Goal: Communication & Community: Answer question/provide support

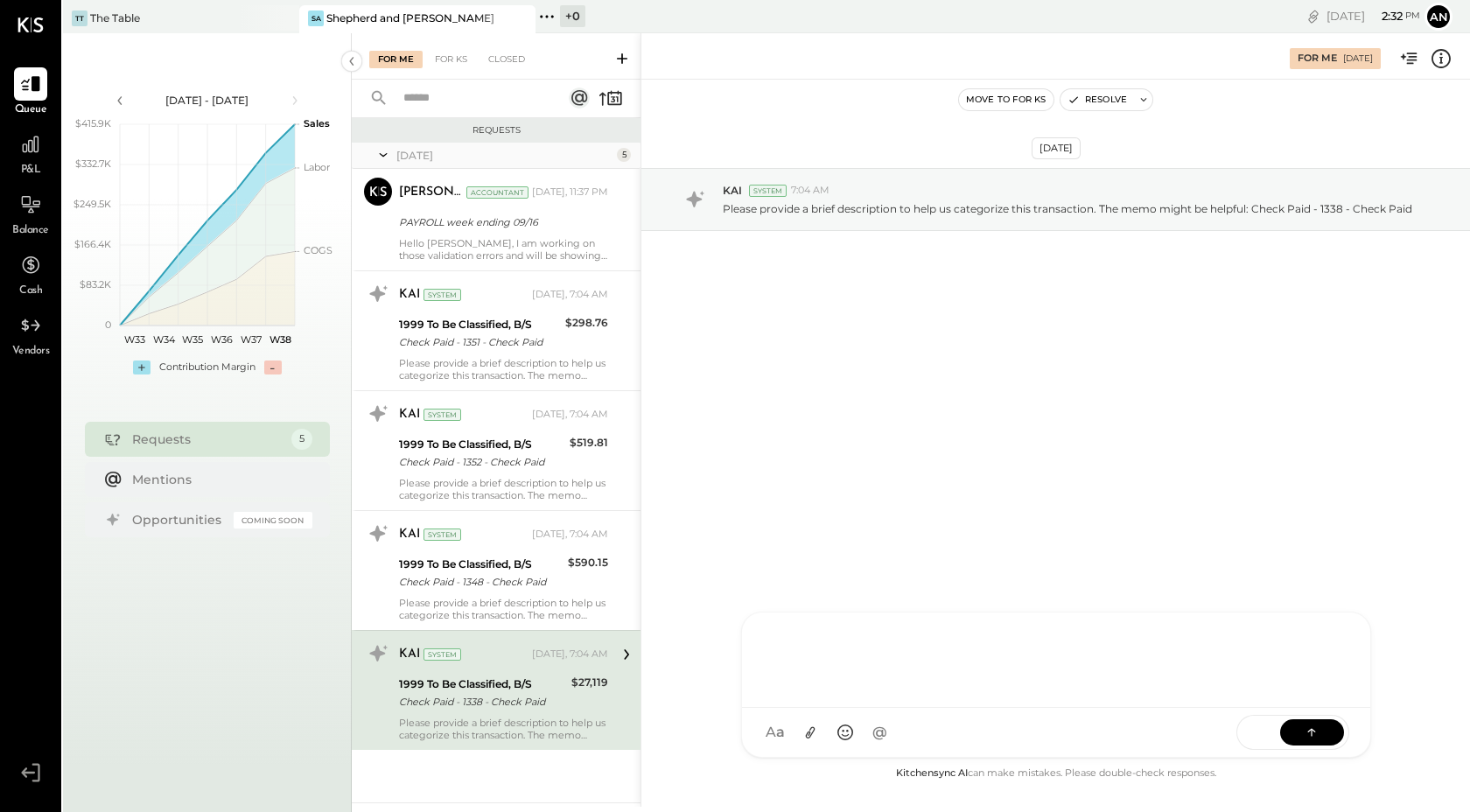
click at [803, 742] on div "RS [PERSON_NAME] UM [PERSON_NAME] [PERSON_NAME].[PERSON_NAME] A angiestump MESS…" at bounding box center [1056, 684] width 630 height 146
click at [814, 742] on button at bounding box center [810, 732] width 33 height 33
click at [1307, 733] on icon at bounding box center [1312, 731] width 18 height 18
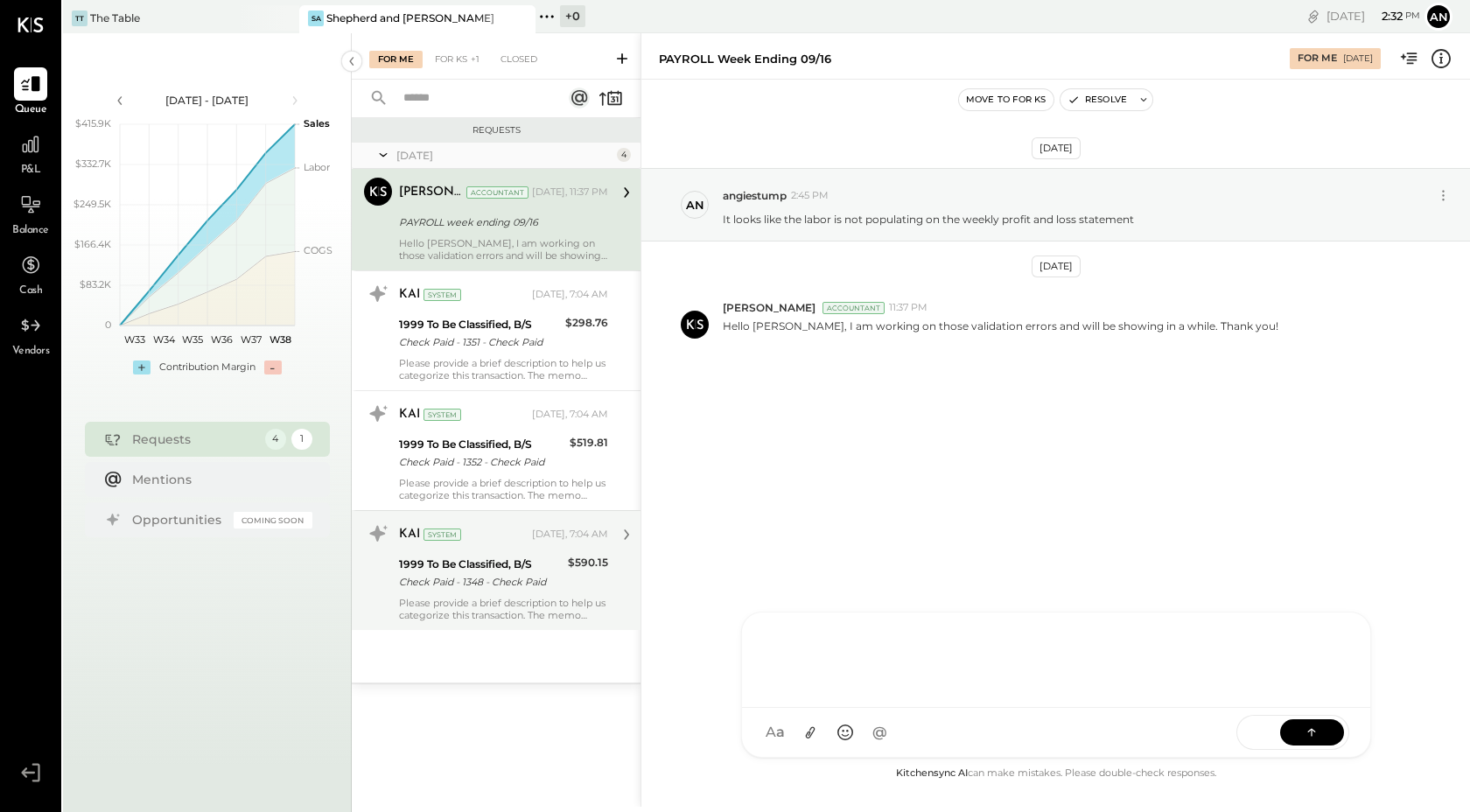
click at [580, 576] on div "$590.15" at bounding box center [587, 573] width 40 height 39
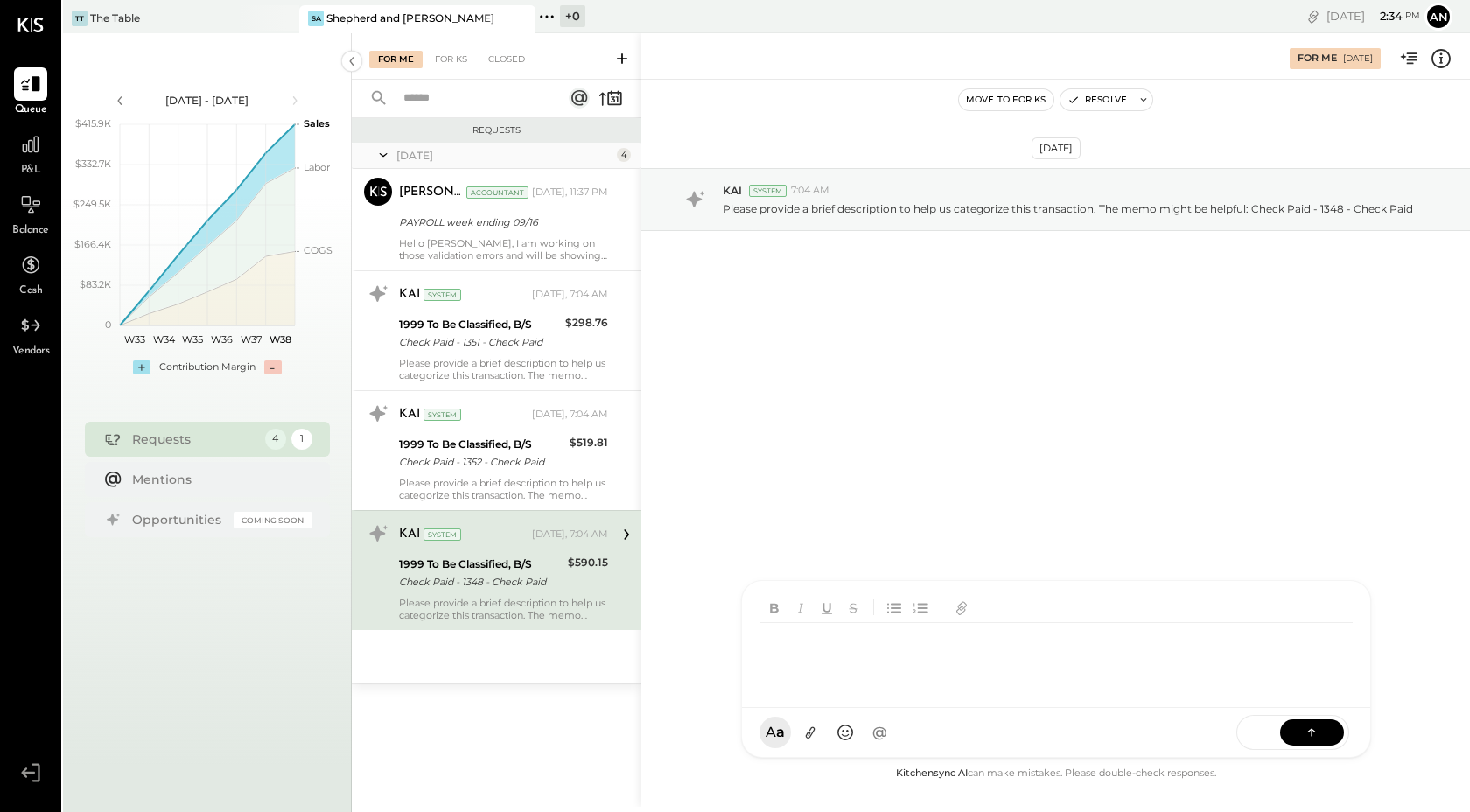
click at [809, 726] on div "RS [PERSON_NAME] UM [PERSON_NAME] [PERSON_NAME].[PERSON_NAME] A angiestump MESS…" at bounding box center [1056, 668] width 630 height 178
click at [1324, 738] on button at bounding box center [1312, 731] width 64 height 26
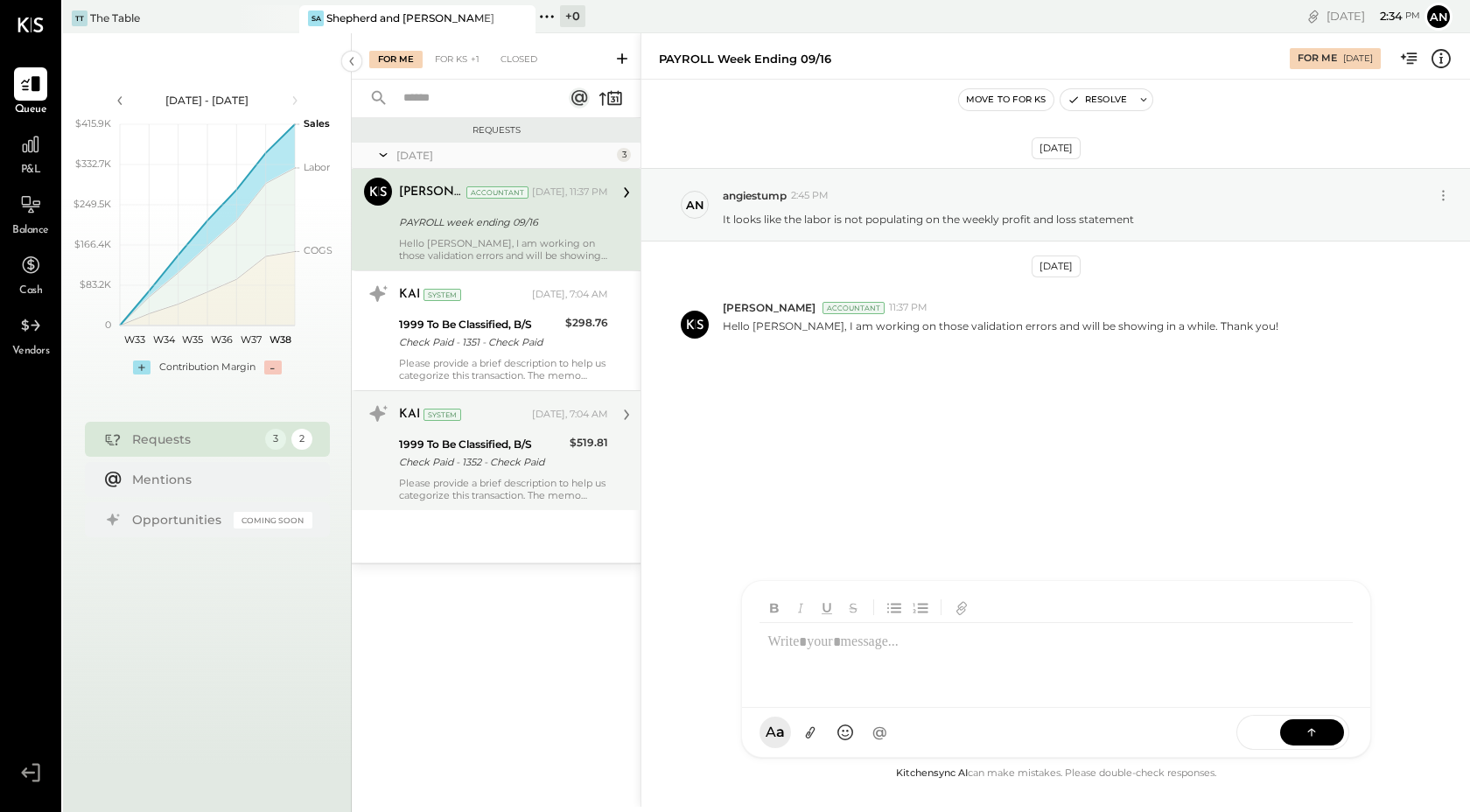
click at [517, 448] on div "1999 To Be Classified, B/S" at bounding box center [482, 443] width 166 height 18
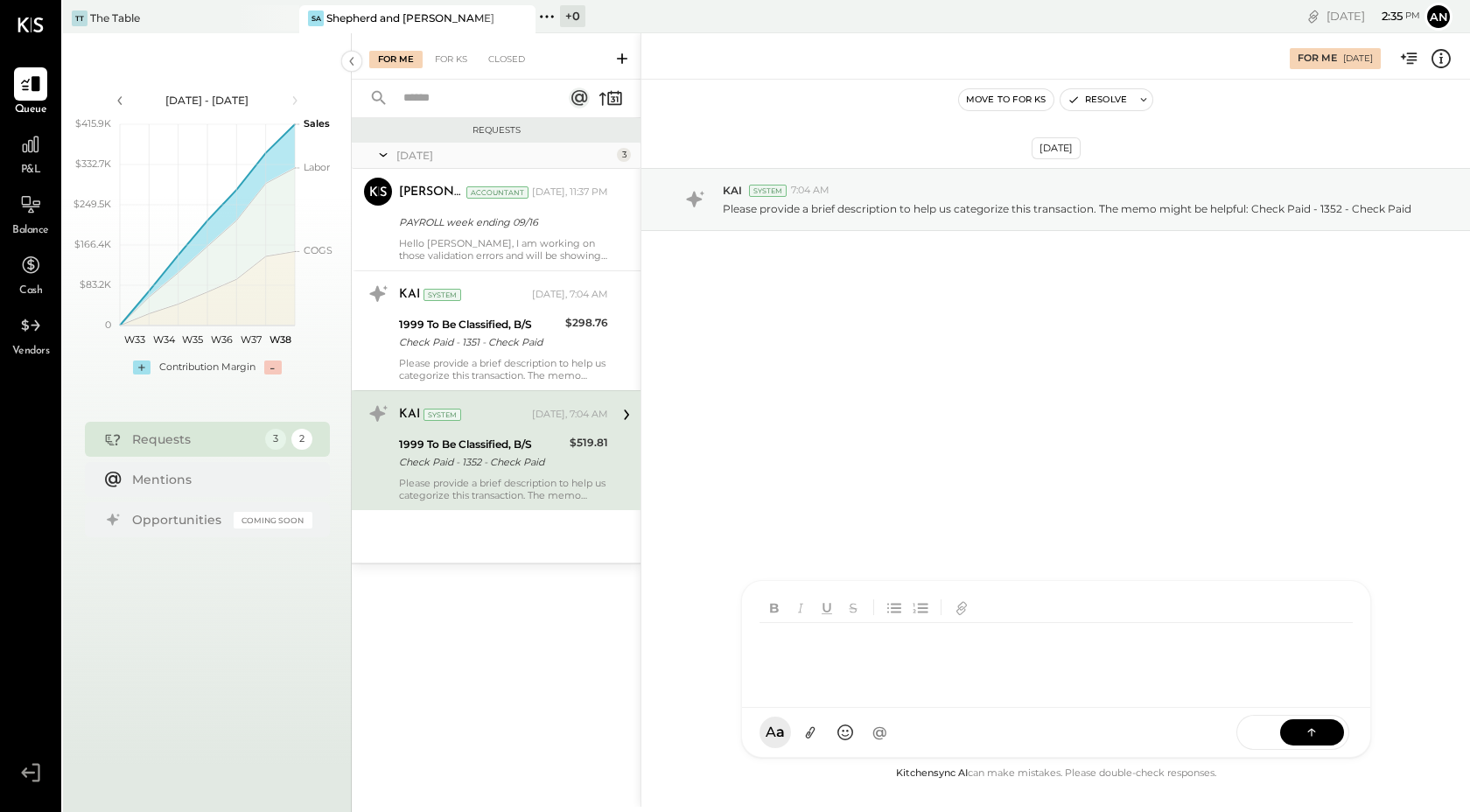
click at [846, 727] on div "RS [PERSON_NAME] UM [PERSON_NAME] [PERSON_NAME].[PERSON_NAME] A angiestump MESS…" at bounding box center [1056, 668] width 630 height 178
click at [1320, 734] on icon at bounding box center [1312, 731] width 18 height 18
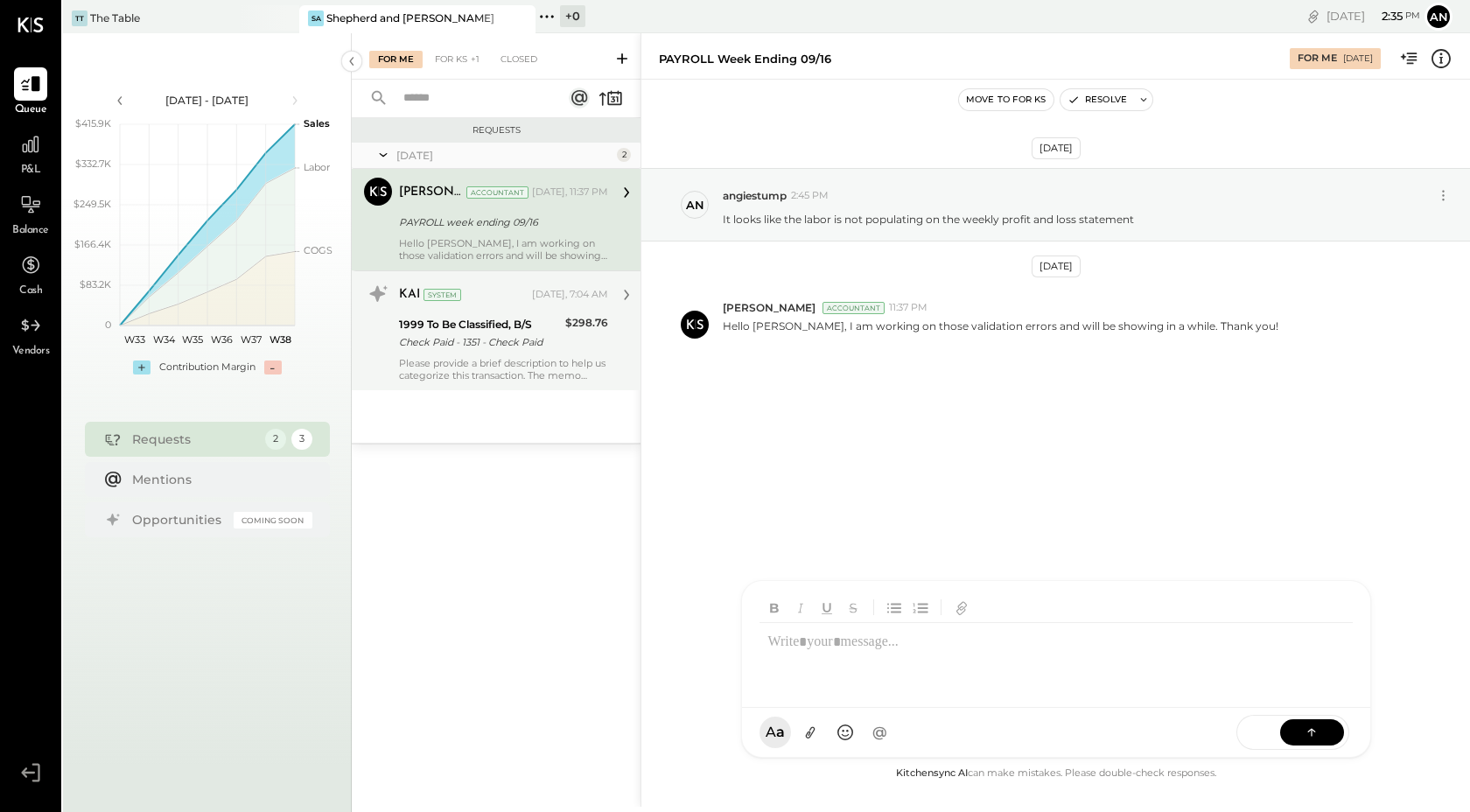
click at [537, 362] on div "Please provide a brief description to help us categorize this transaction. The …" at bounding box center [504, 369] width 209 height 24
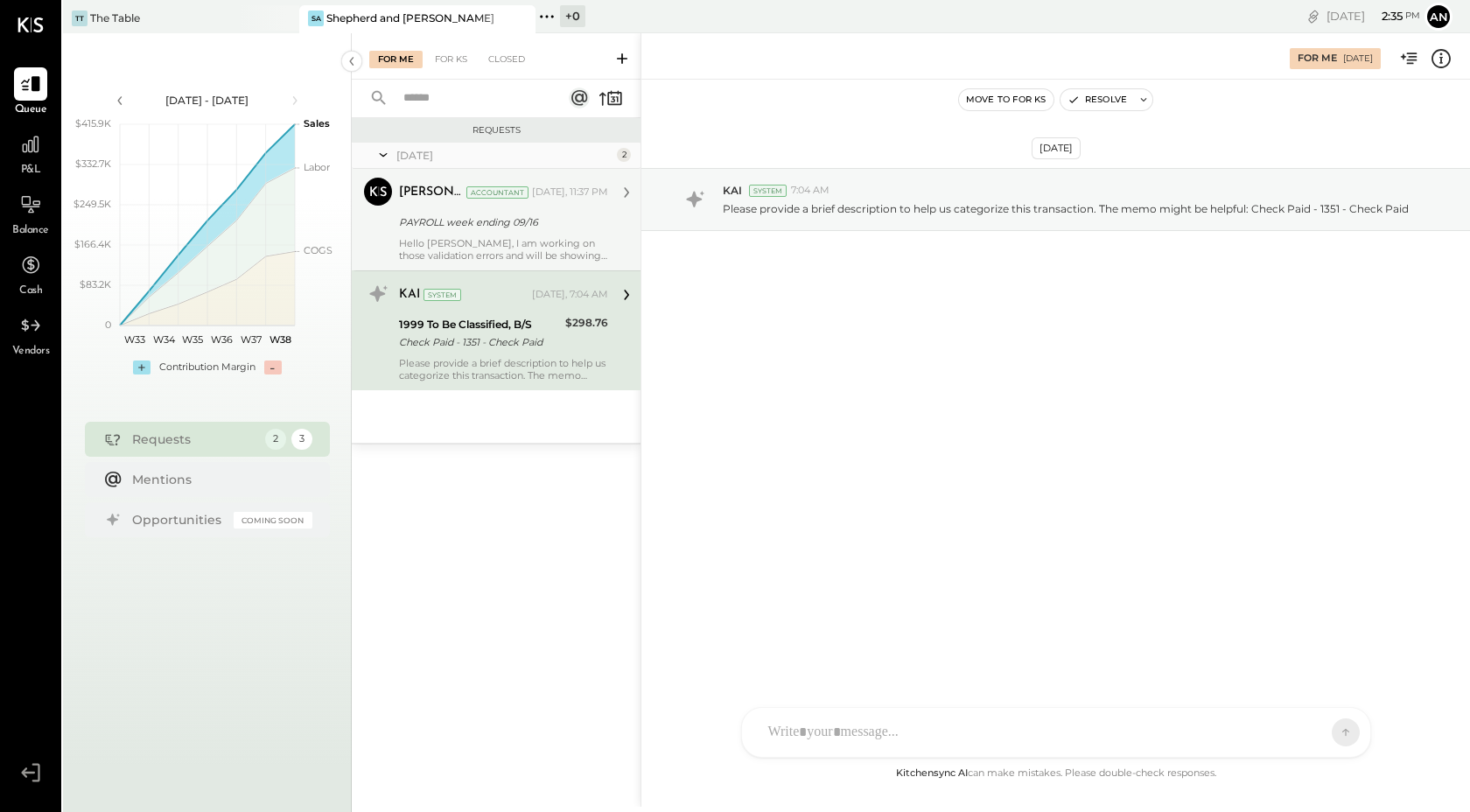
click at [533, 266] on div "[PERSON_NAME] Accountant [PERSON_NAME] Accountant [DATE], 11:37 PM PAYROLL week…" at bounding box center [496, 219] width 289 height 102
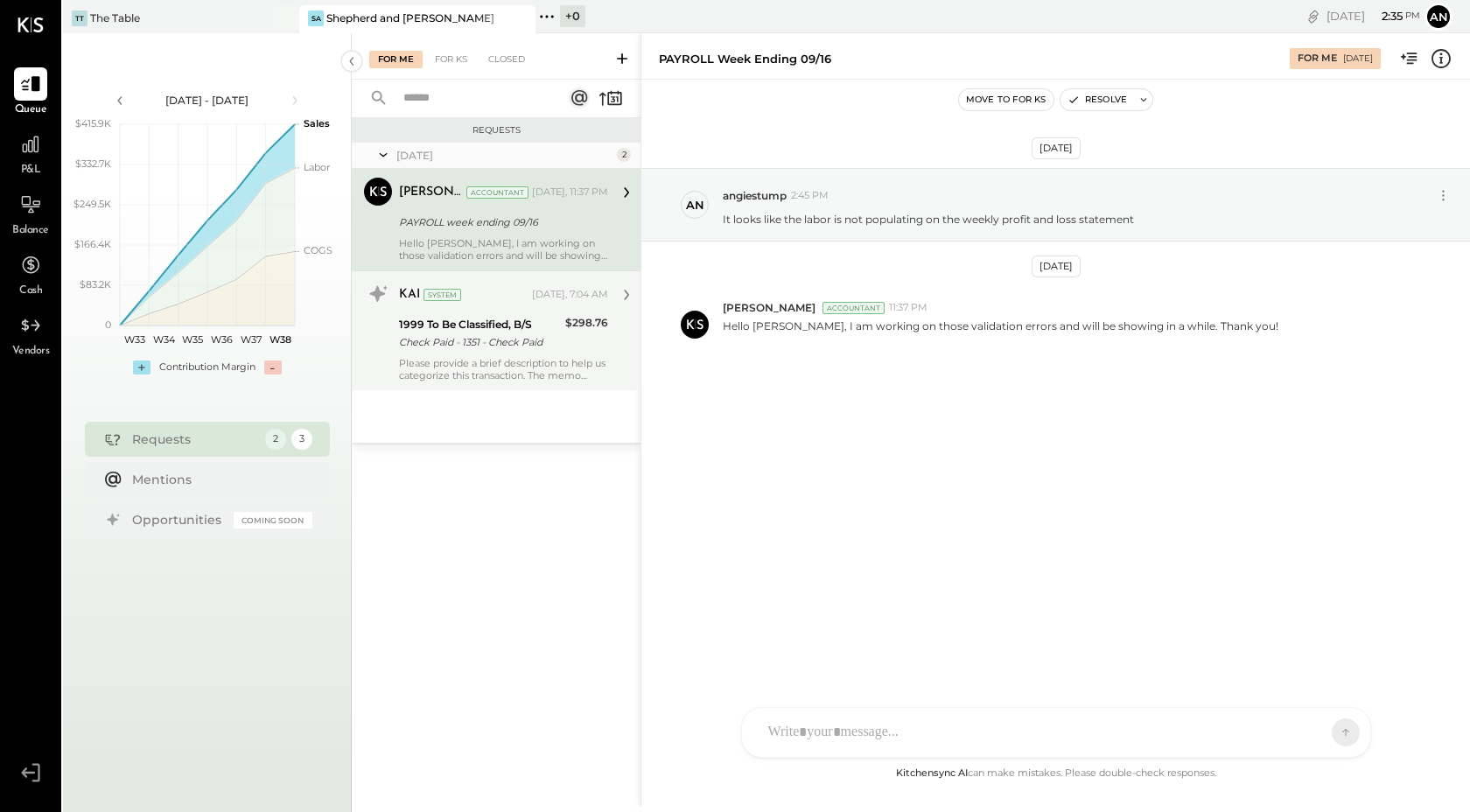
click at [873, 743] on div "RS [PERSON_NAME] UM [PERSON_NAME] [PERSON_NAME].[PERSON_NAME] A angiestump Use …" at bounding box center [1056, 731] width 630 height 51
click at [1290, 740] on button at bounding box center [1312, 731] width 64 height 26
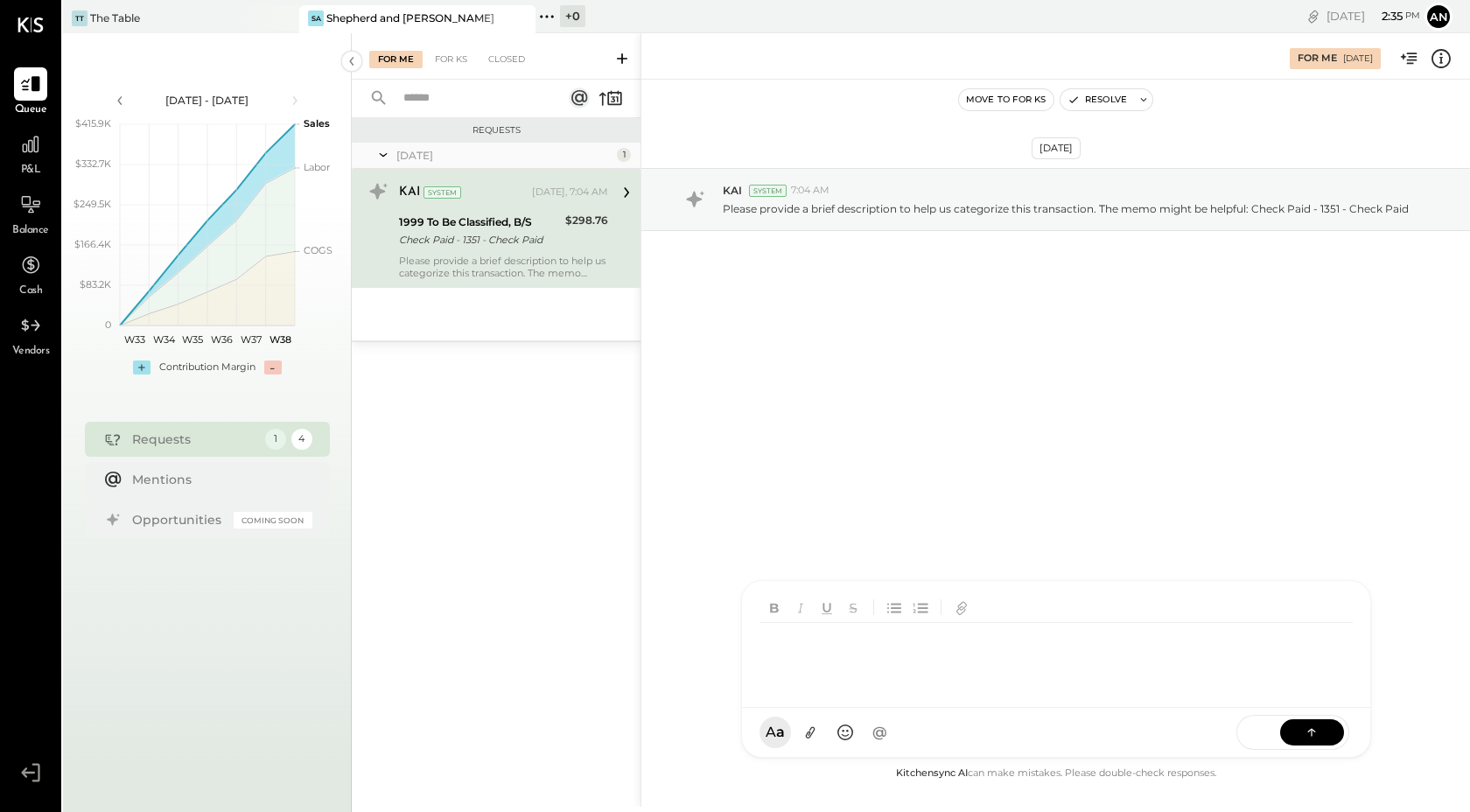
click at [1082, 49] on div "For Me [DATE]" at bounding box center [1055, 56] width 829 height 35
click at [863, 738] on div "RS [PERSON_NAME] UM [PERSON_NAME] [PERSON_NAME].[PERSON_NAME] A angiestump Use …" at bounding box center [1056, 731] width 630 height 51
click at [1309, 735] on icon at bounding box center [1312, 731] width 18 height 18
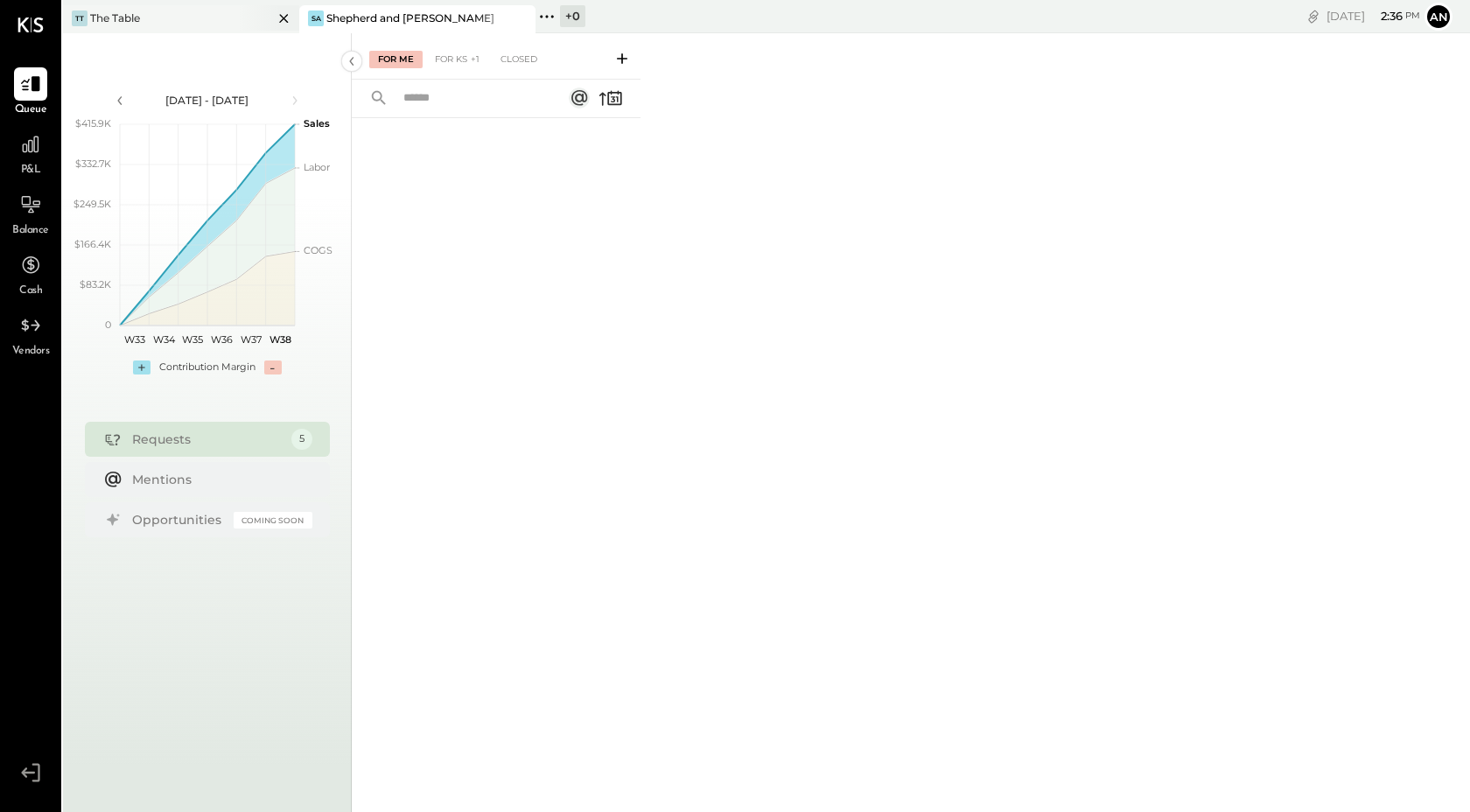
click at [203, 17] on div "TT The Table" at bounding box center [168, 18] width 210 height 16
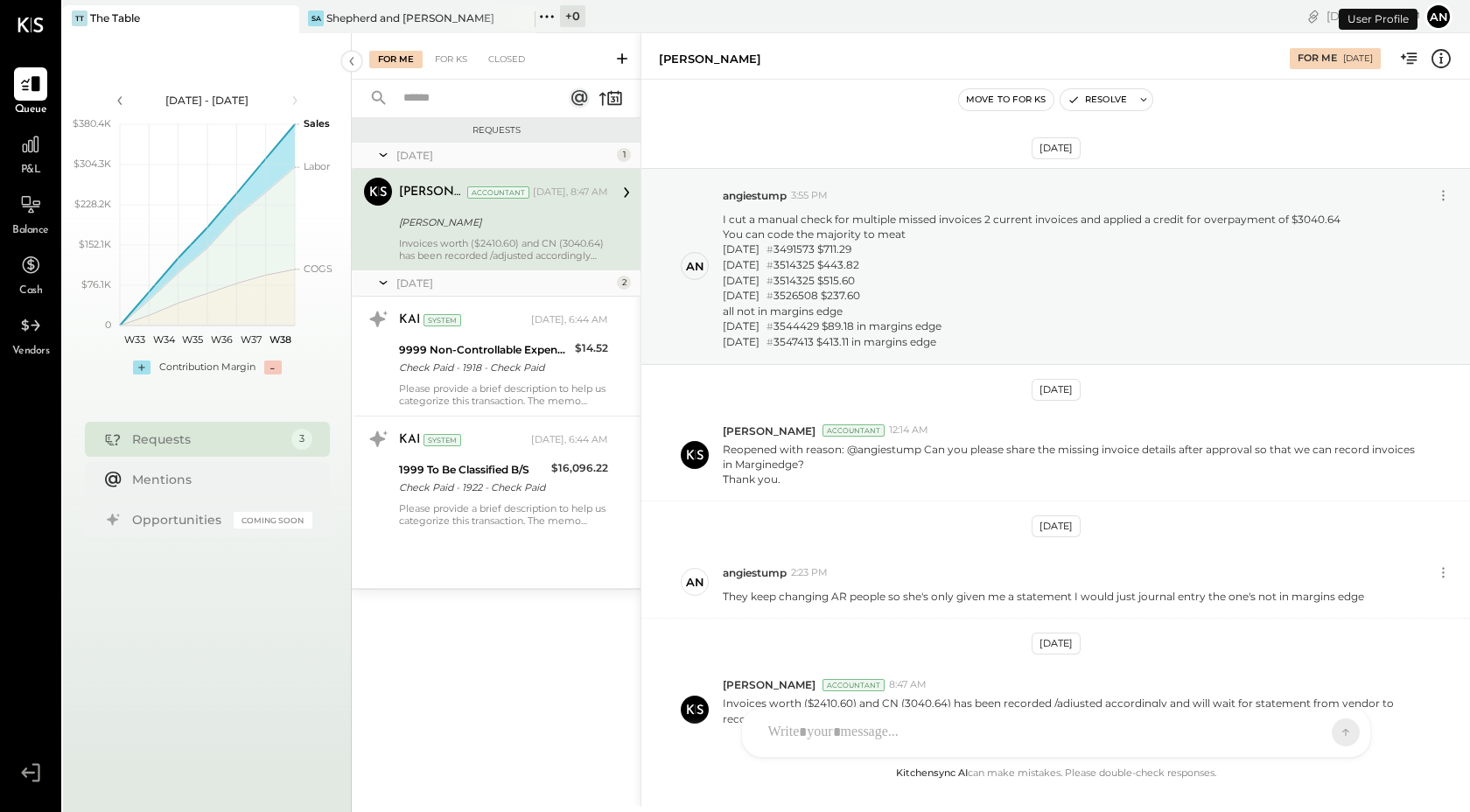
scroll to position [119, 0]
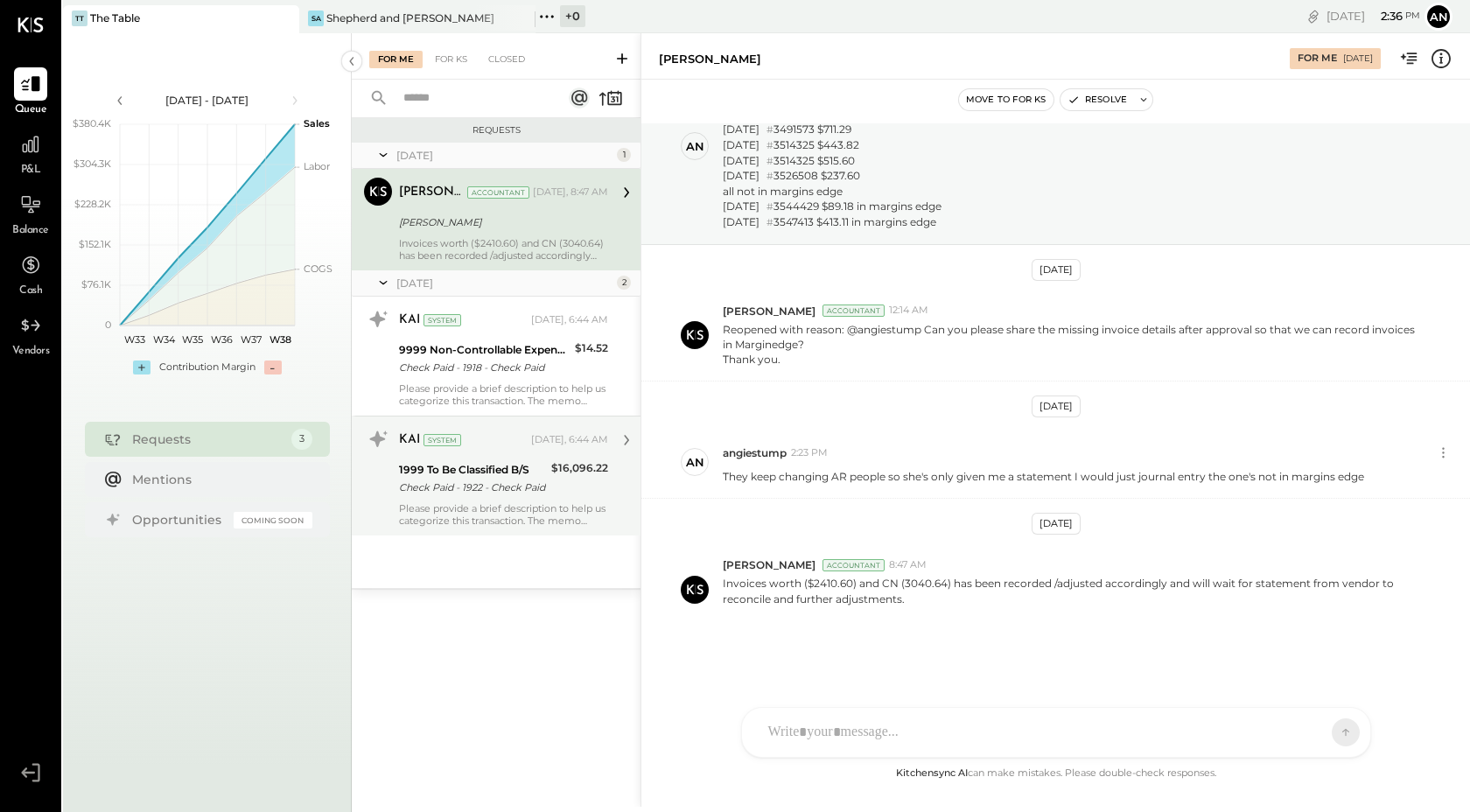
click at [531, 498] on div "KAI System [DATE], 6:44 AM 1999 To Be Classified B/S Check Paid - 1922 - Check …" at bounding box center [504, 476] width 209 height 102
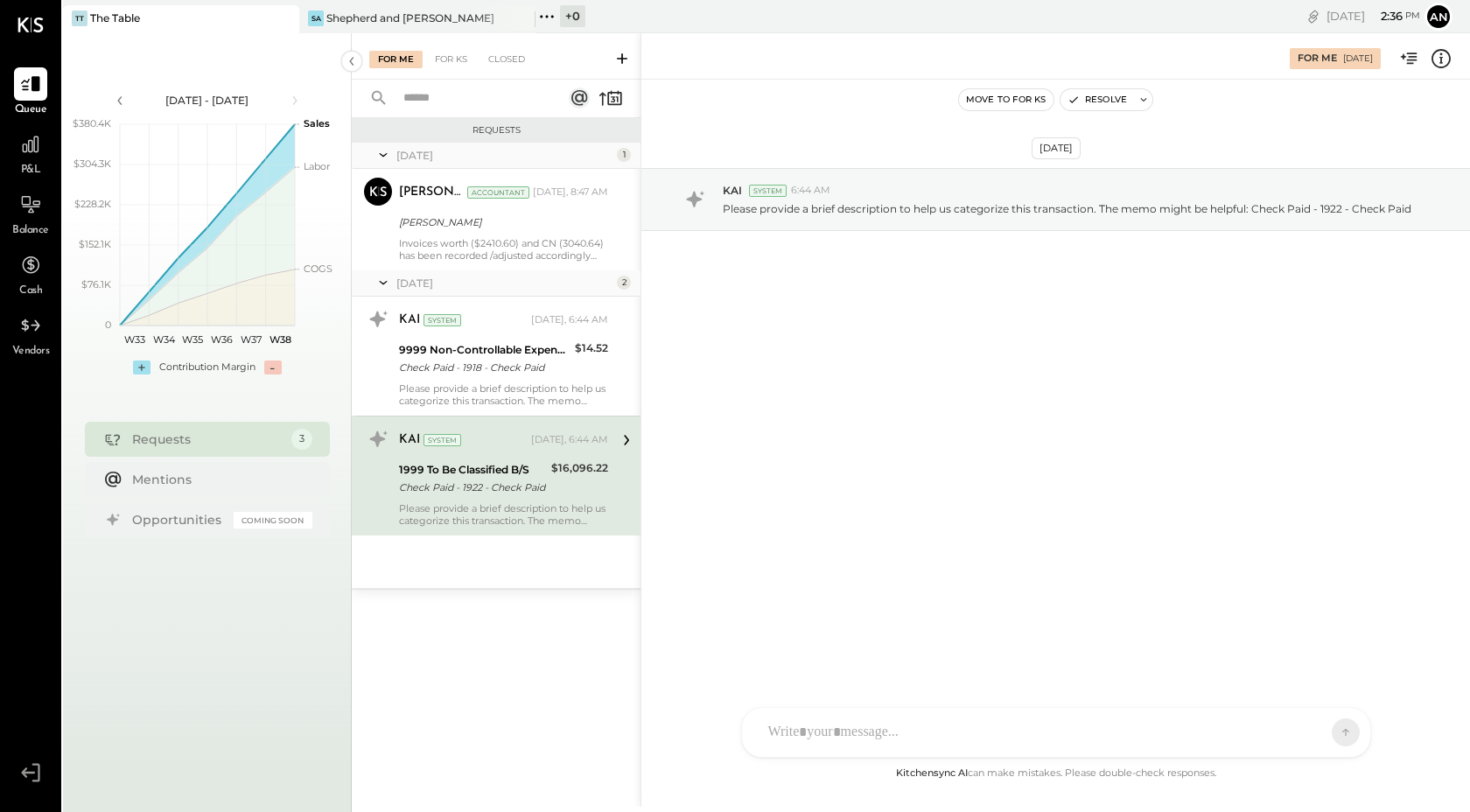
click at [823, 727] on div "RS [PERSON_NAME] UM [PERSON_NAME] [PERSON_NAME].[PERSON_NAME] A Angiesstump A a…" at bounding box center [1056, 731] width 630 height 51
click at [1318, 731] on icon at bounding box center [1312, 731] width 18 height 18
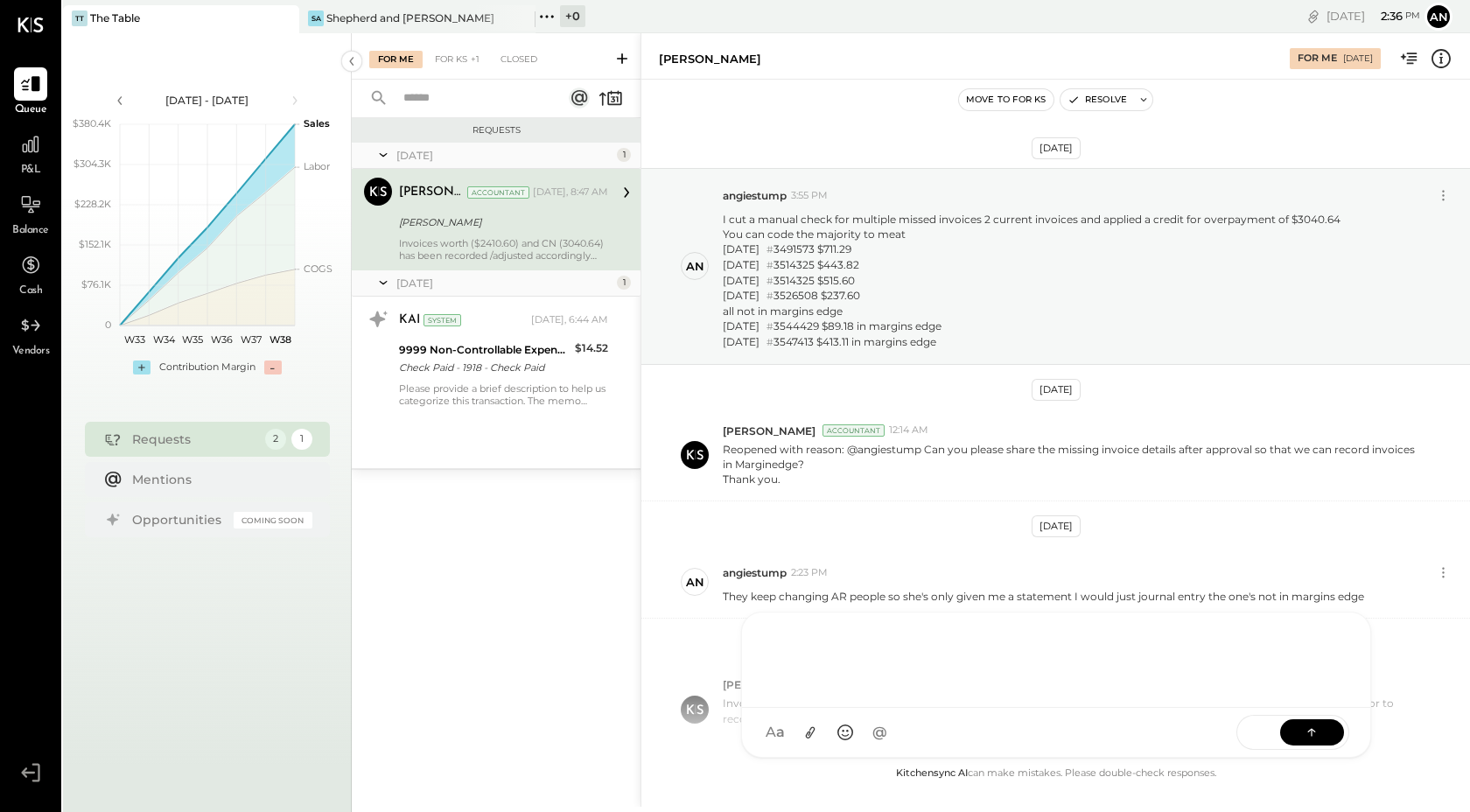
scroll to position [119, 0]
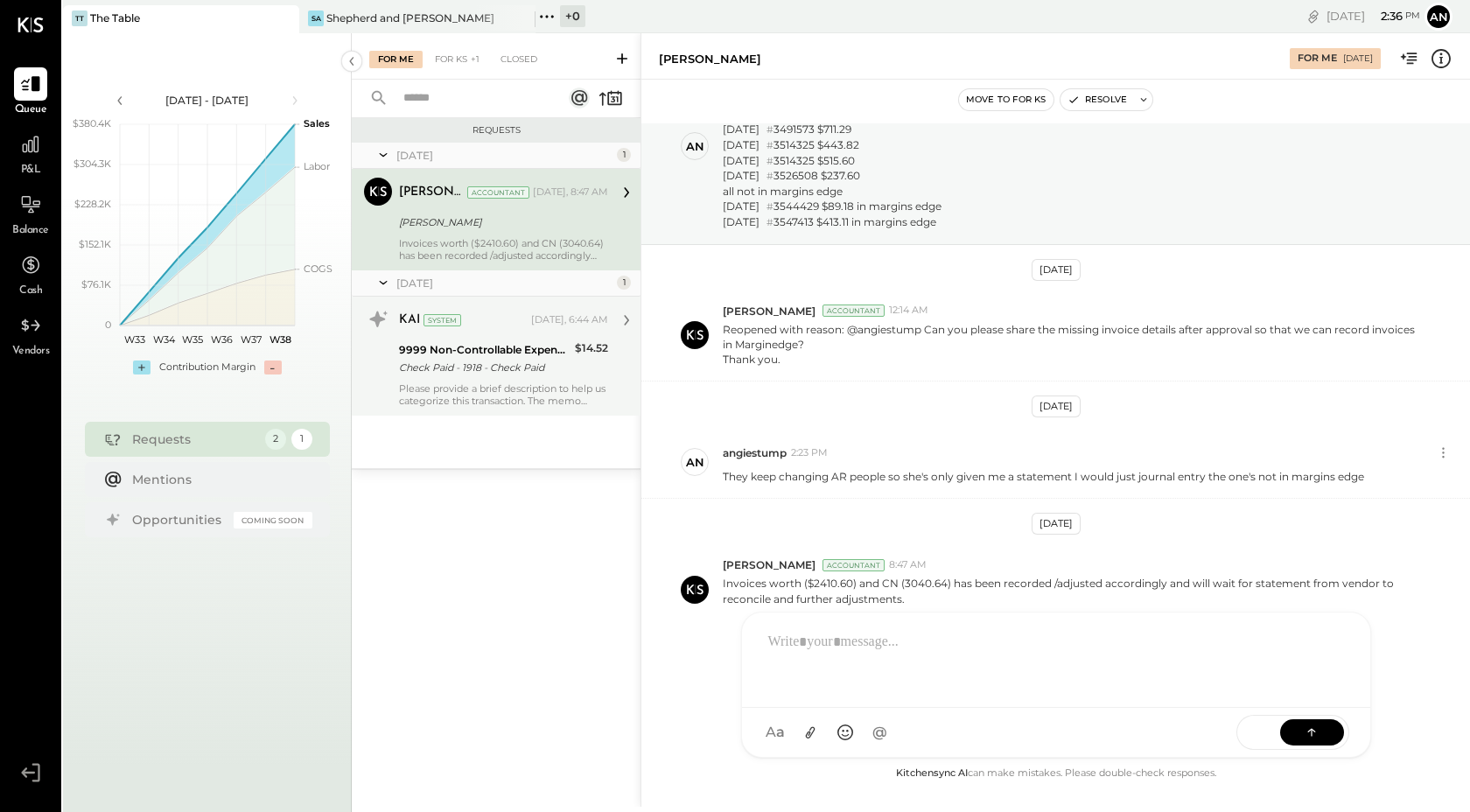
click at [553, 376] on div "9999 Non-Controllable Expenses:Other Income and Expenses:To Be Classified P&L C…" at bounding box center [484, 359] width 170 height 39
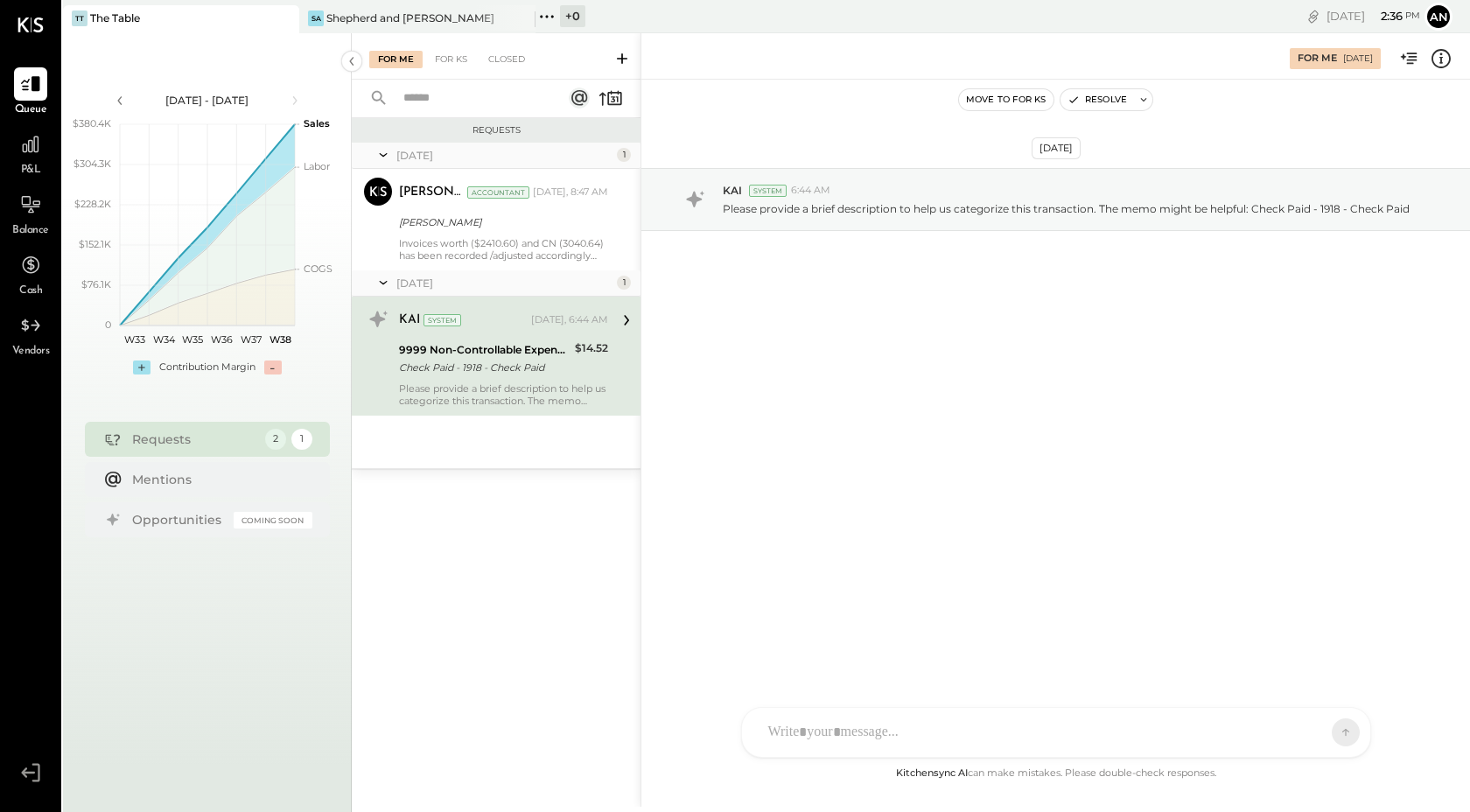
click at [553, 376] on div "9999 Non-Controllable Expenses:Other Income and Expenses:To Be Classified P&L C…" at bounding box center [484, 359] width 170 height 39
click at [898, 739] on div "RS [PERSON_NAME] UM [PERSON_NAME] [PERSON_NAME].[PERSON_NAME] A Angiesstump A a…" at bounding box center [1056, 731] width 630 height 51
click at [1326, 731] on button at bounding box center [1312, 731] width 64 height 26
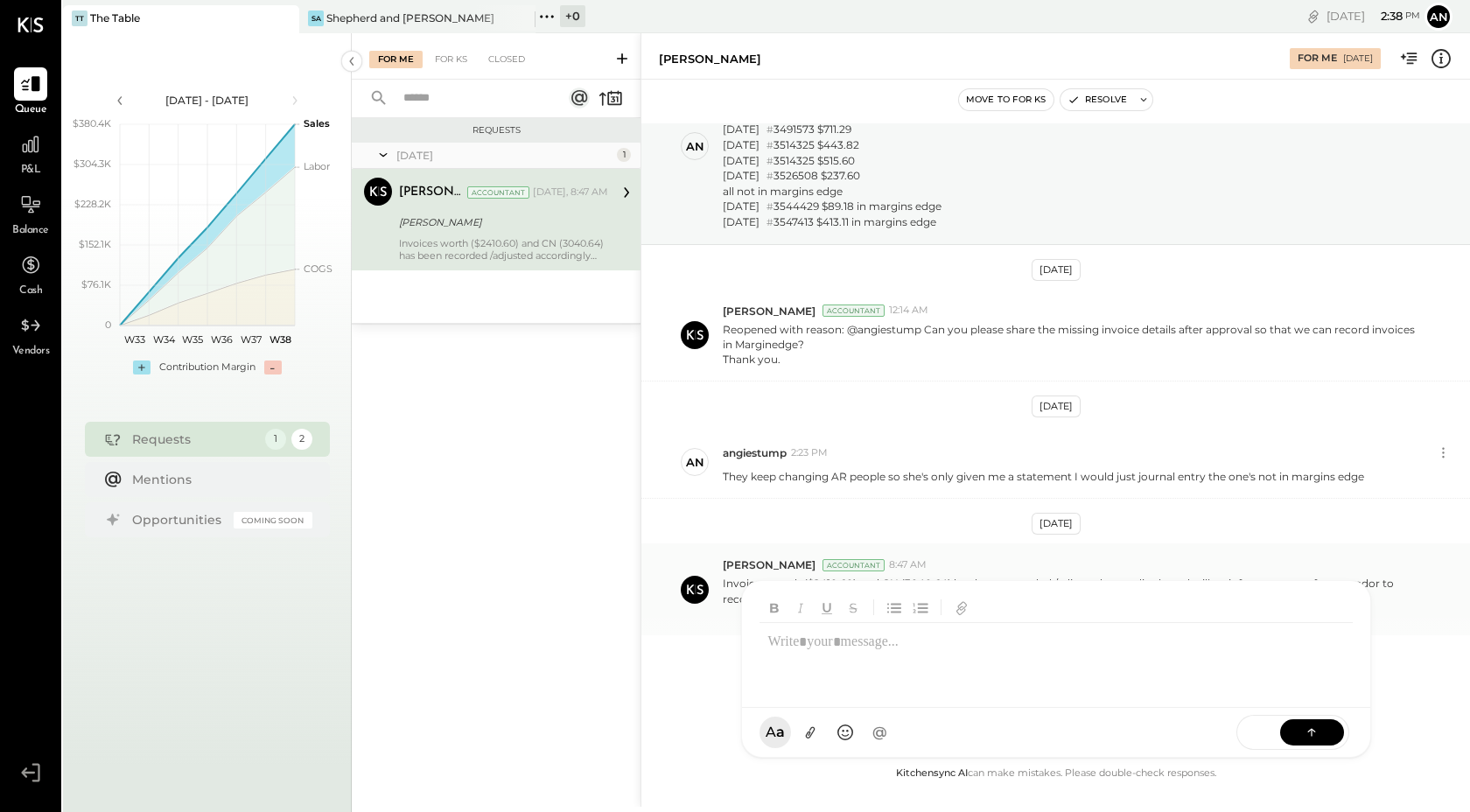
click at [948, 550] on div "[PERSON_NAME] Accountant 8:47 AM Invoices worth ($2410.60) and CN (3040.64) has…" at bounding box center [1055, 589] width 829 height 92
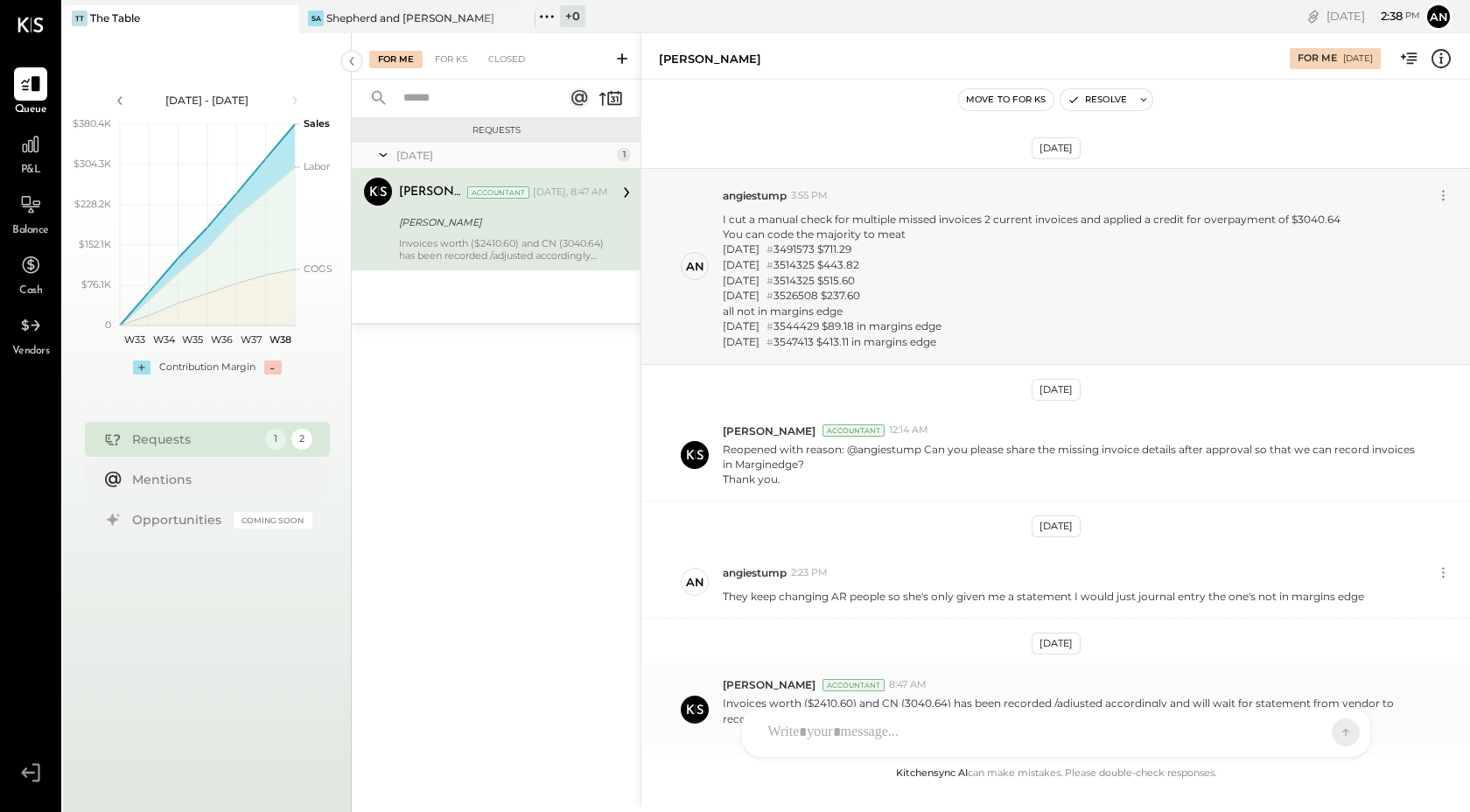
scroll to position [111, 0]
